Goal: Task Accomplishment & Management: Manage account settings

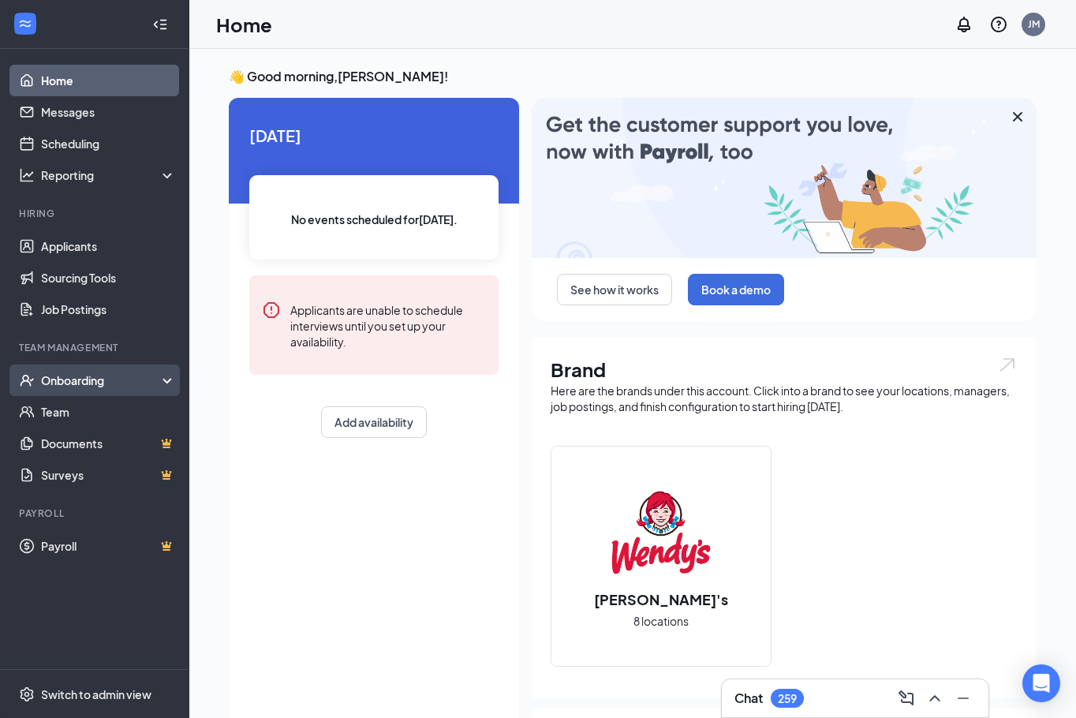
click at [62, 382] on div "Onboarding" at bounding box center [101, 380] width 121 height 16
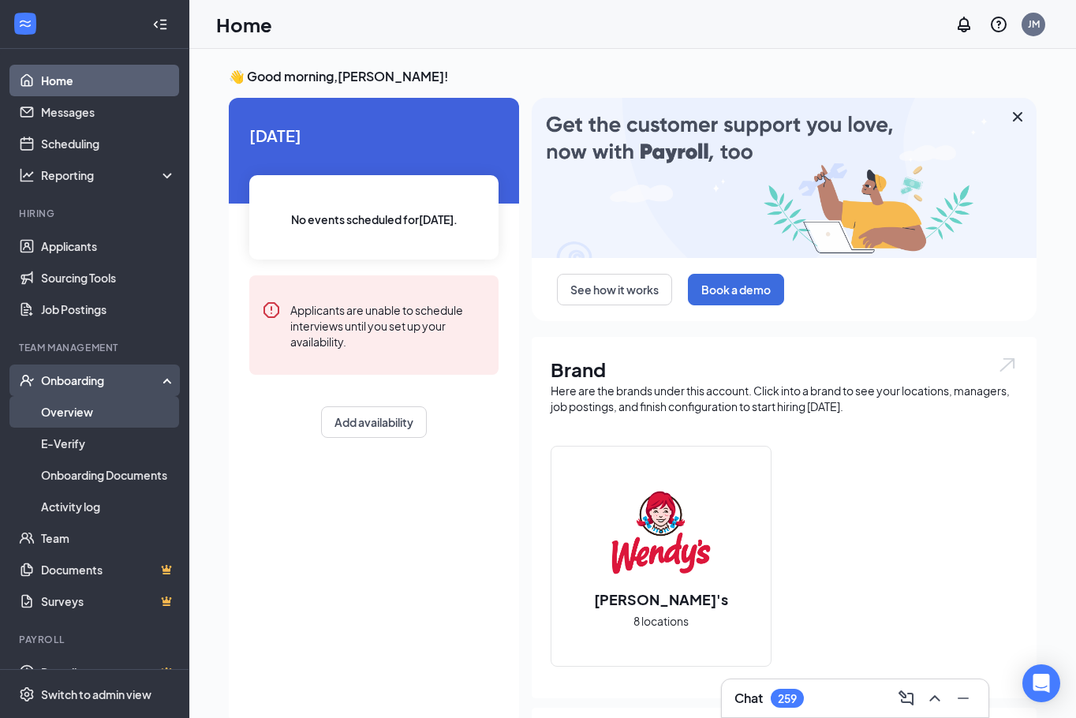
click at [68, 417] on link "Overview" at bounding box center [108, 412] width 135 height 32
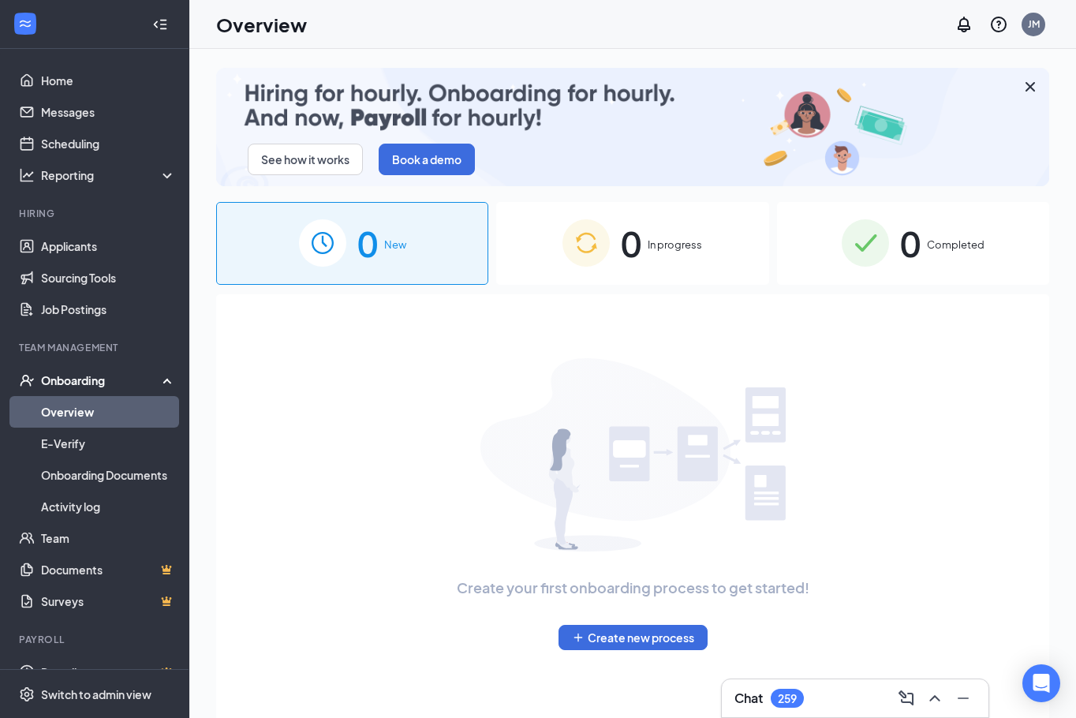
click at [900, 254] on span "0" at bounding box center [910, 243] width 21 height 54
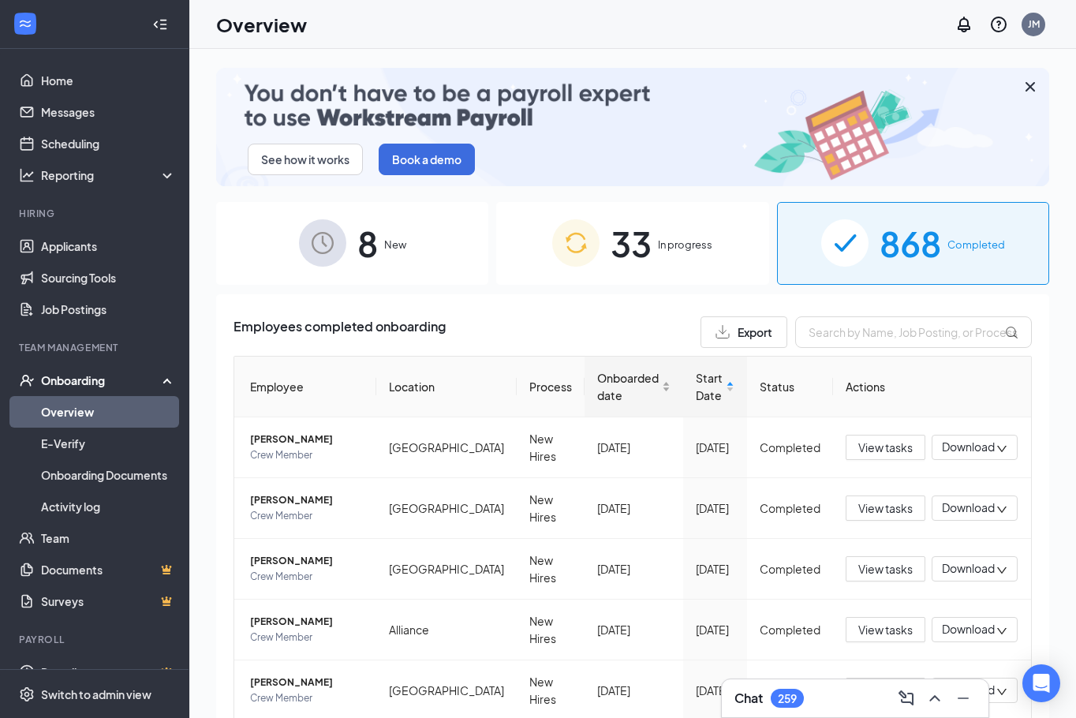
click at [652, 385] on div "Onboarded date" at bounding box center [633, 386] width 73 height 35
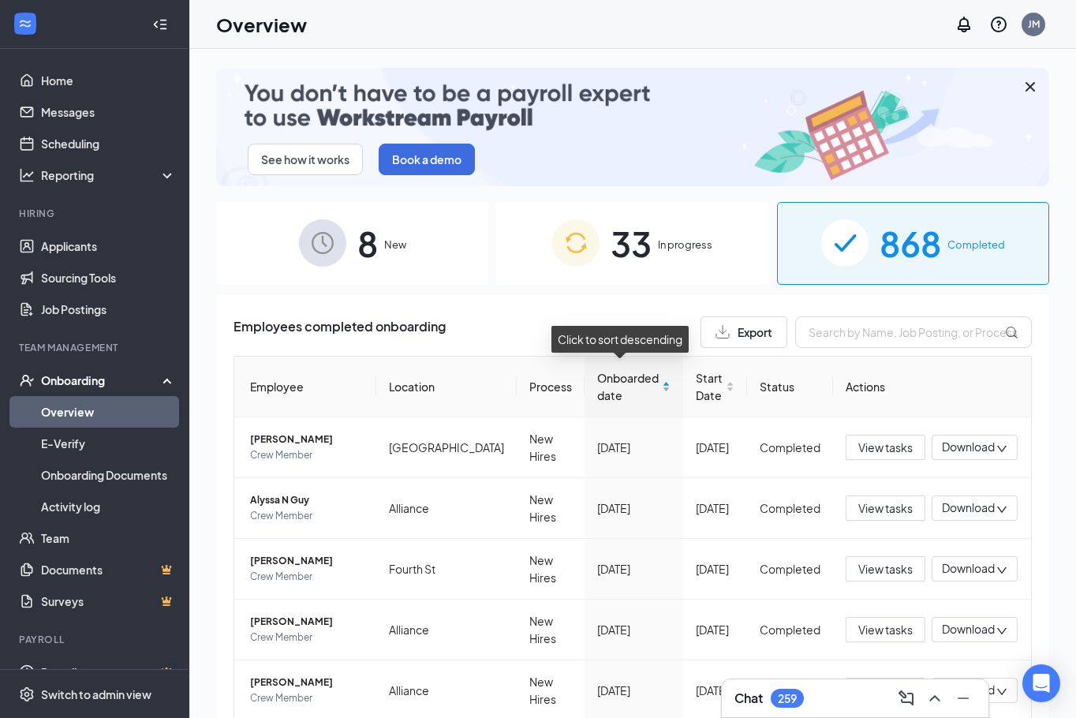
click at [654, 388] on div "Onboarded date" at bounding box center [633, 386] width 73 height 35
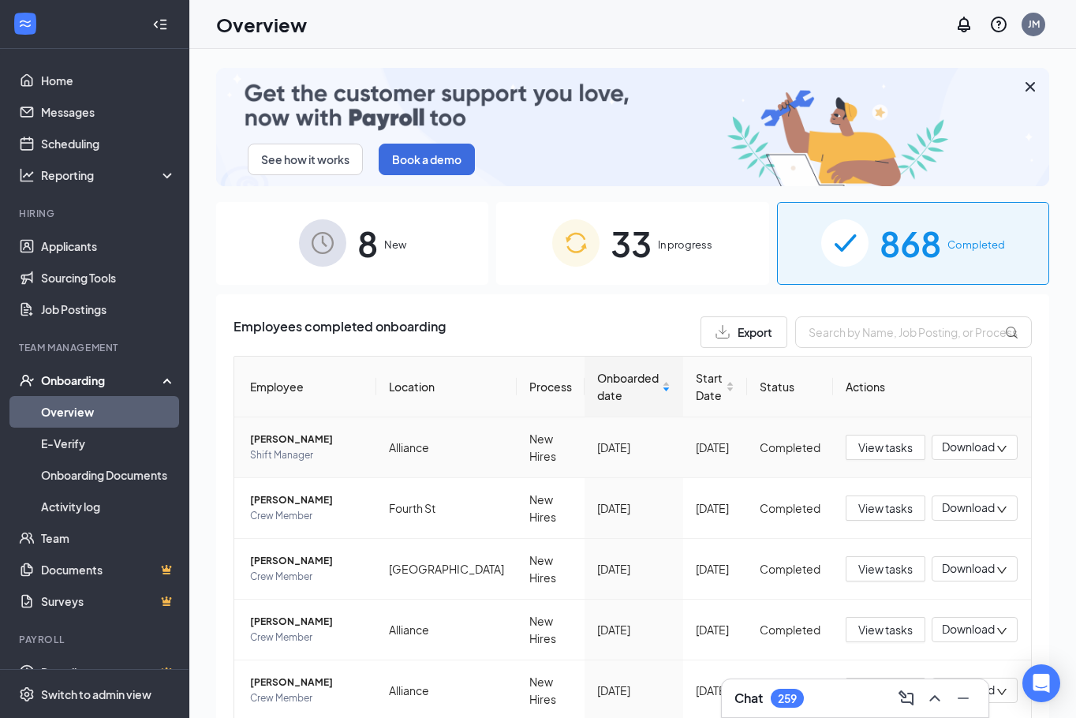
click at [945, 454] on div "Download" at bounding box center [974, 446] width 86 height 25
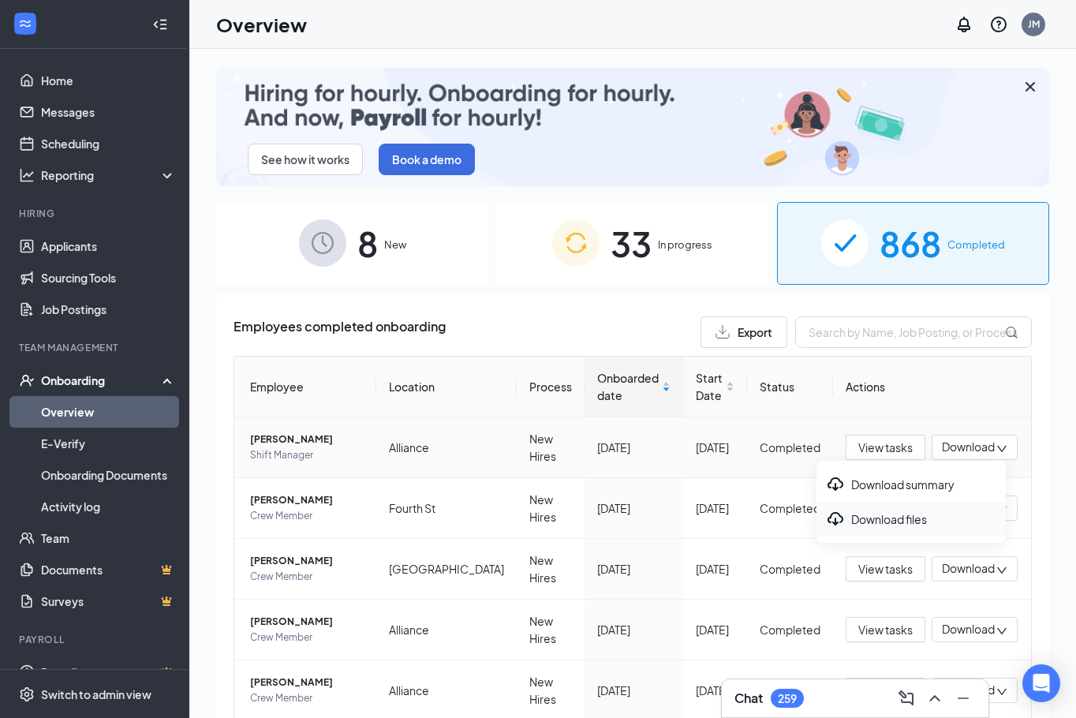
click at [926, 525] on div "Download files" at bounding box center [911, 518] width 170 height 19
click at [979, 437] on div "Download" at bounding box center [974, 446] width 86 height 25
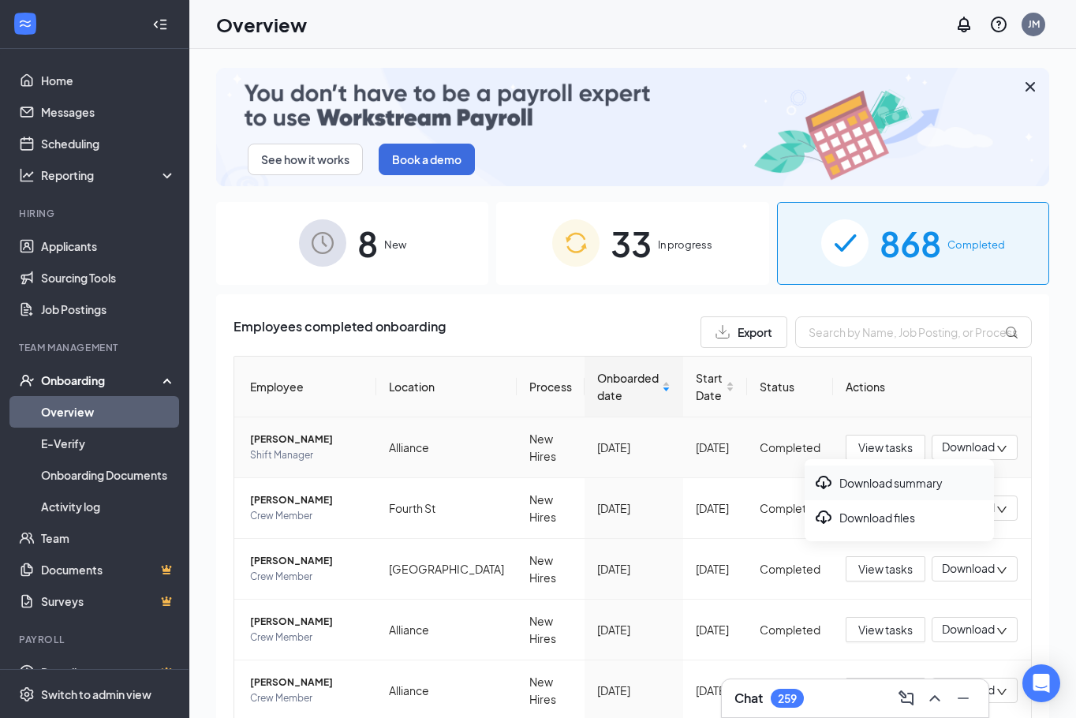
click at [856, 486] on div "Download summary" at bounding box center [899, 482] width 170 height 19
